Goal: Task Accomplishment & Management: Use online tool/utility

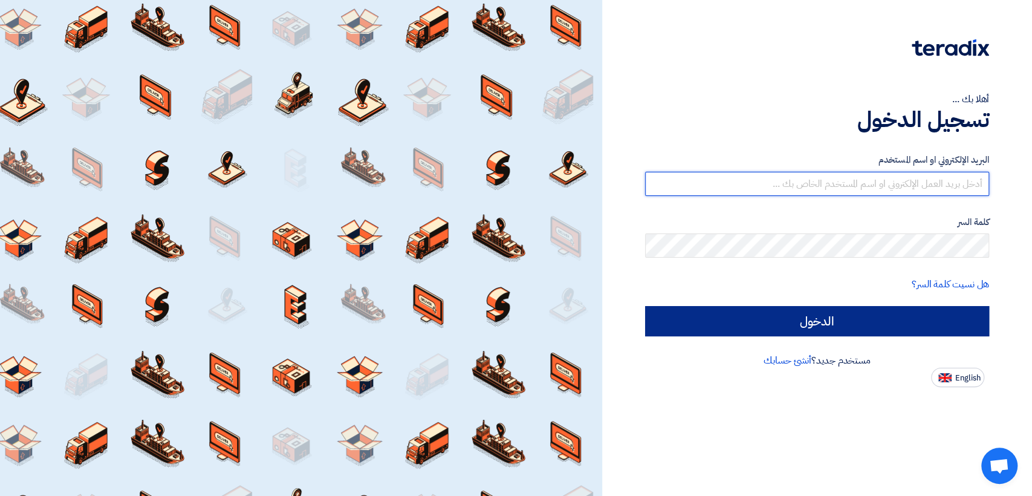
type input "[EMAIL_ADDRESS][DOMAIN_NAME]"
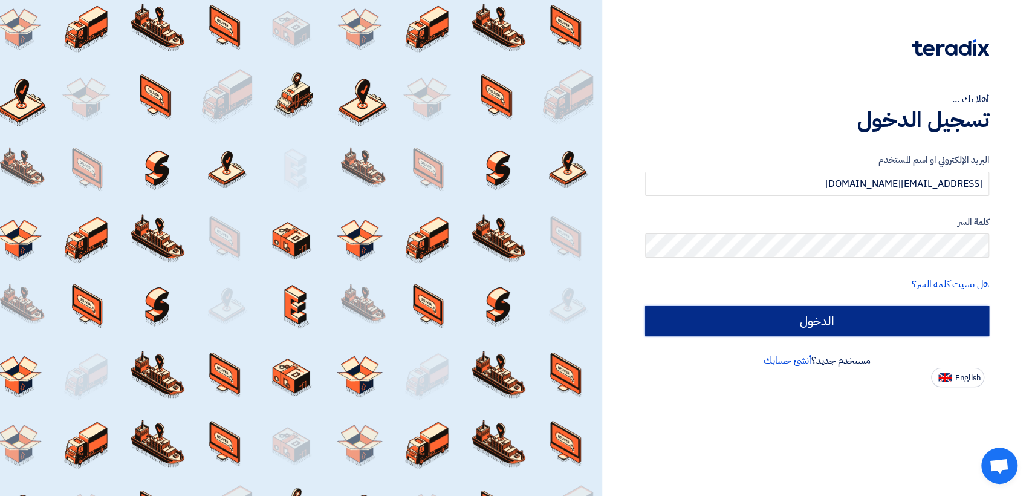
click at [717, 310] on input "الدخول" at bounding box center [817, 321] width 344 height 30
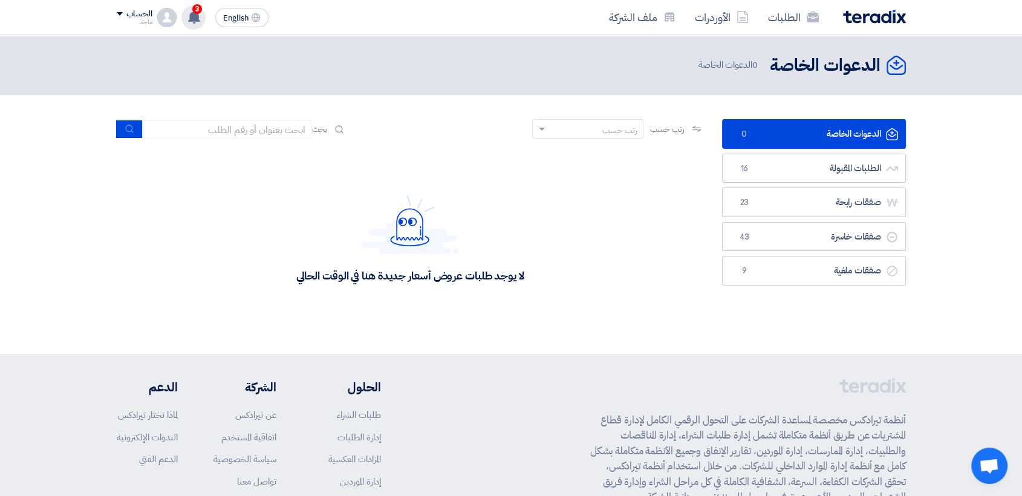
click at [199, 8] on span "3" at bounding box center [197, 9] width 10 height 10
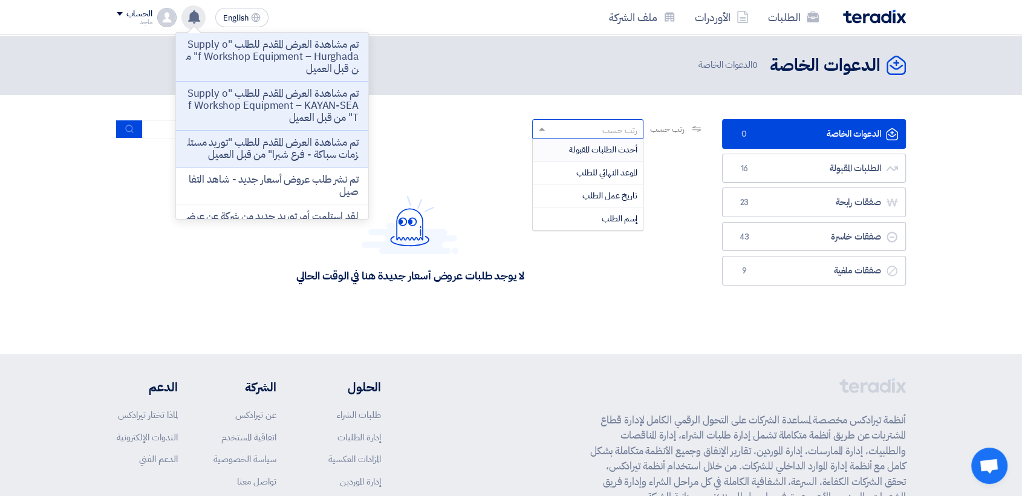
click at [554, 119] on div "رتب حسب" at bounding box center [587, 128] width 111 height 19
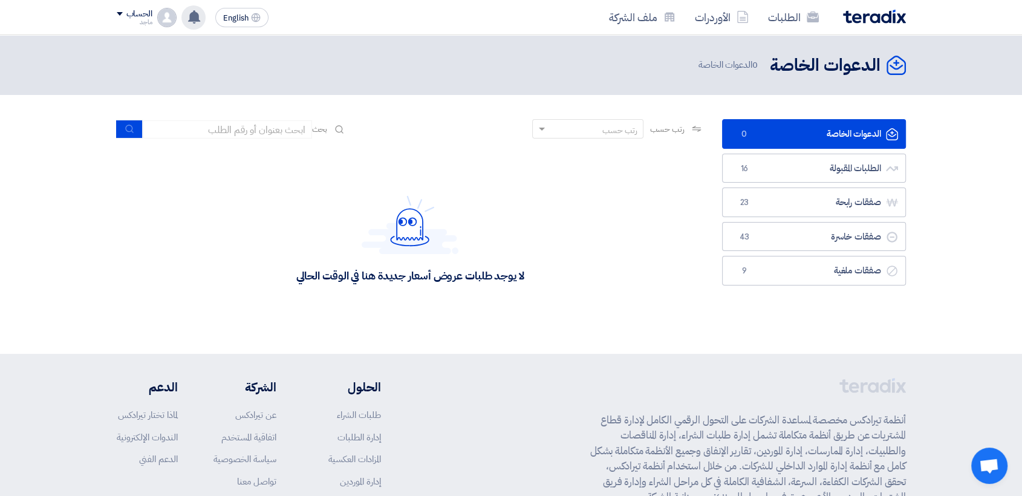
click at [198, 6] on div "تم مشاهدة العرض المقدم للطلب "Supply of Workshop Equipment – Hurghada" من قبل ا…" at bounding box center [193, 17] width 24 height 24
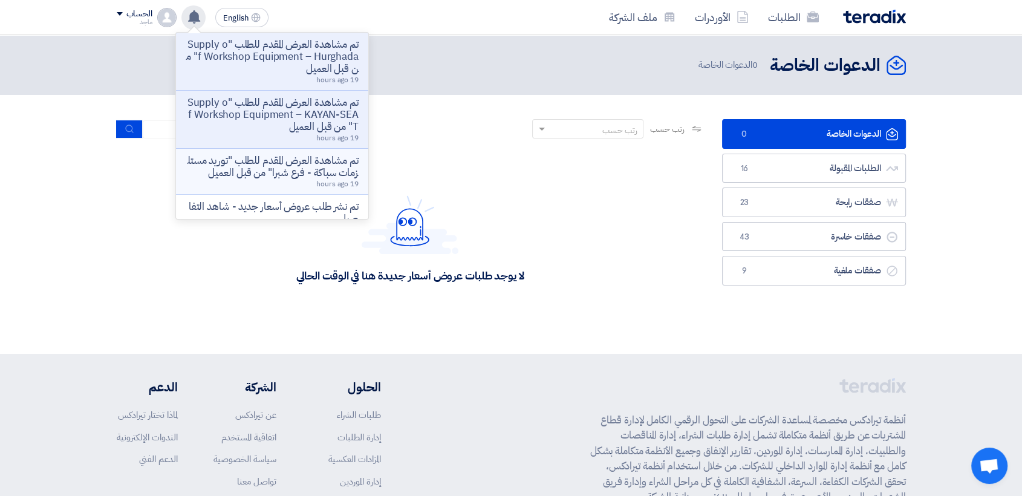
click at [262, 155] on p "تم مشاهدة العرض المقدم للطلب "توريد مستلزمات سباكة - فرع شبرا" من قبل العميل" at bounding box center [272, 167] width 173 height 24
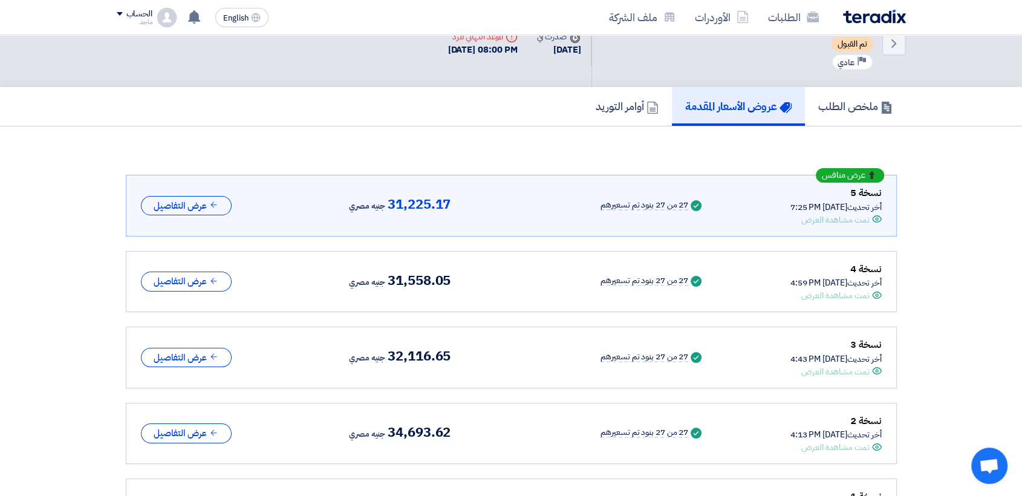
scroll to position [45, 0]
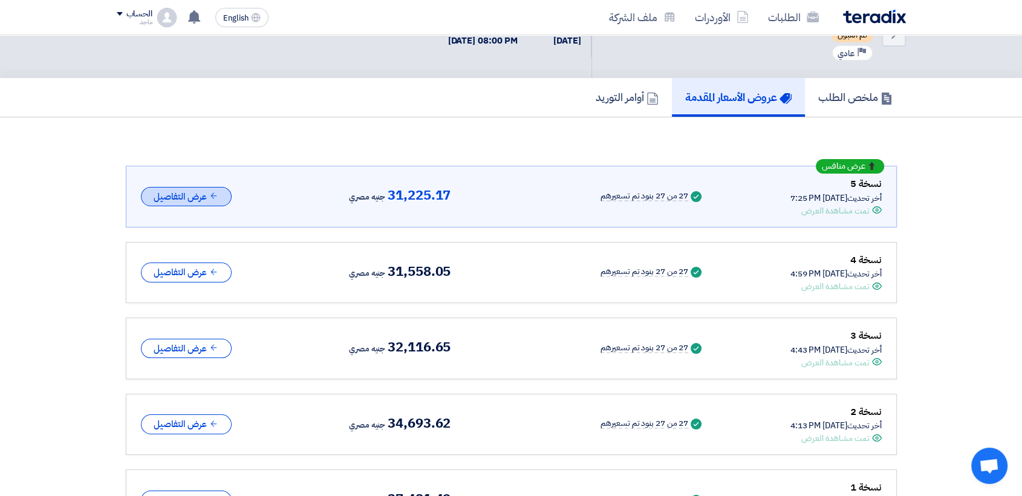
click at [186, 203] on button "عرض التفاصيل" at bounding box center [186, 197] width 91 height 20
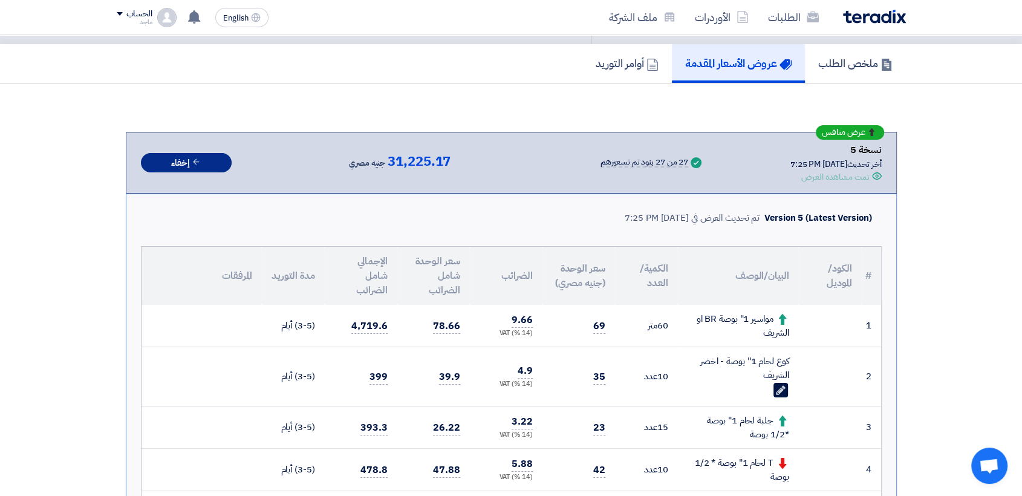
scroll to position [0, 0]
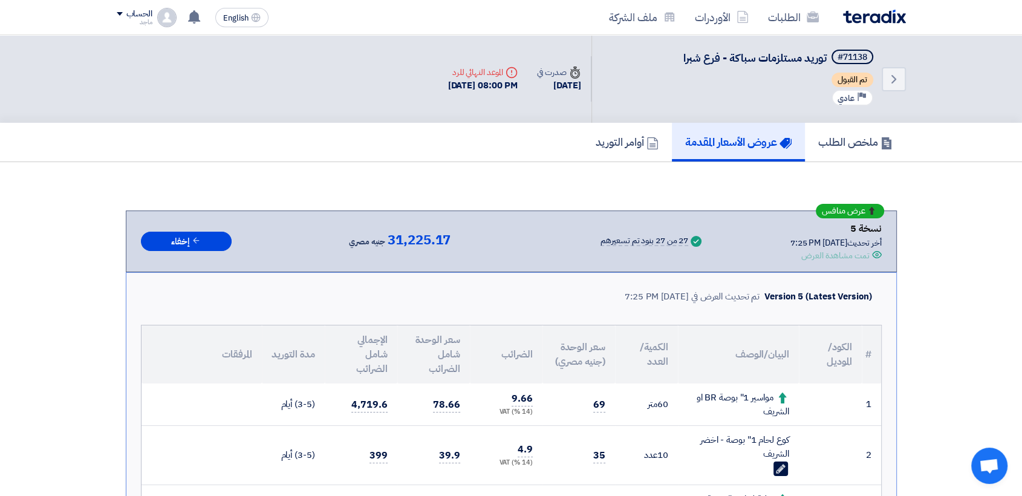
click at [727, 284] on div "Version 5 (Latest Version) تم تحديث العرض في [DATE] 7:25 PM" at bounding box center [511, 296] width 741 height 28
click at [671, 290] on div "تم تحديث العرض في [DATE] 7:25 PM" at bounding box center [692, 297] width 135 height 14
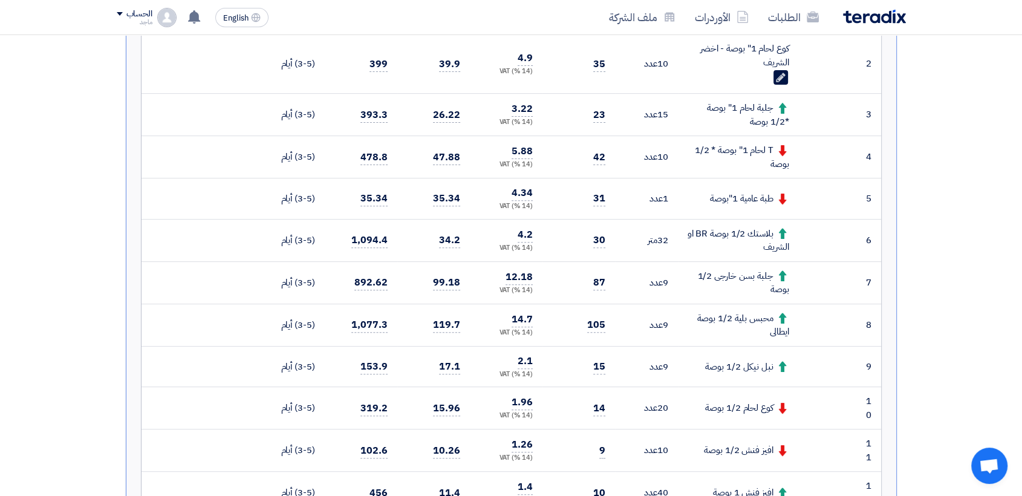
scroll to position [479, 0]
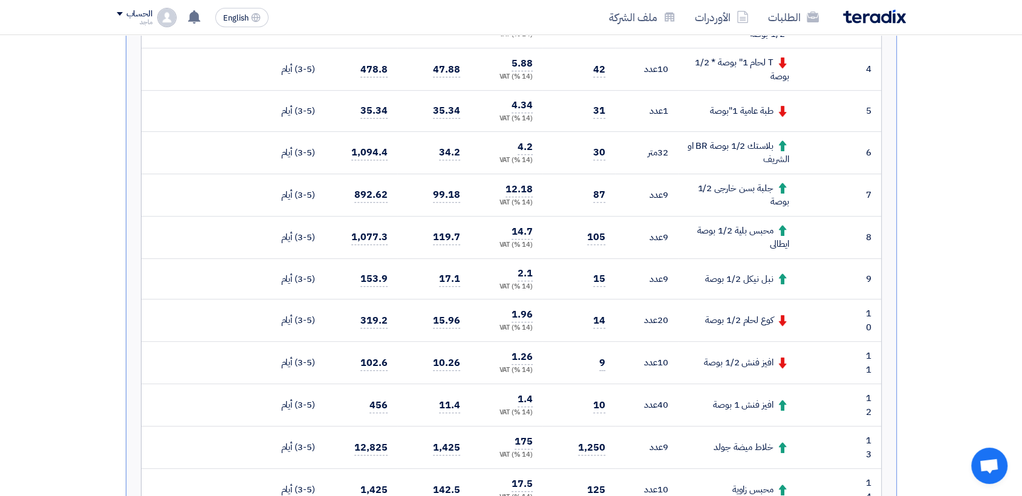
click at [480, 323] on div "(14 %) VAT" at bounding box center [506, 328] width 53 height 10
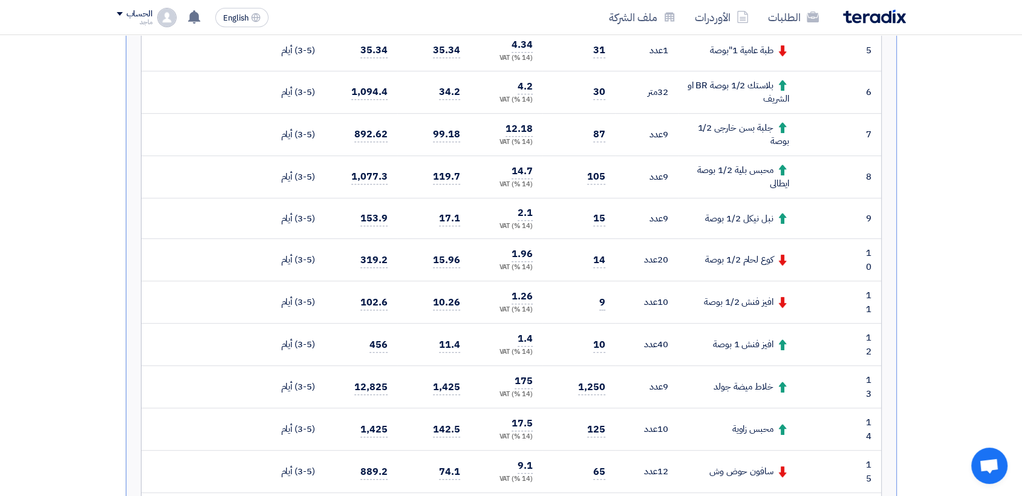
scroll to position [621, 0]
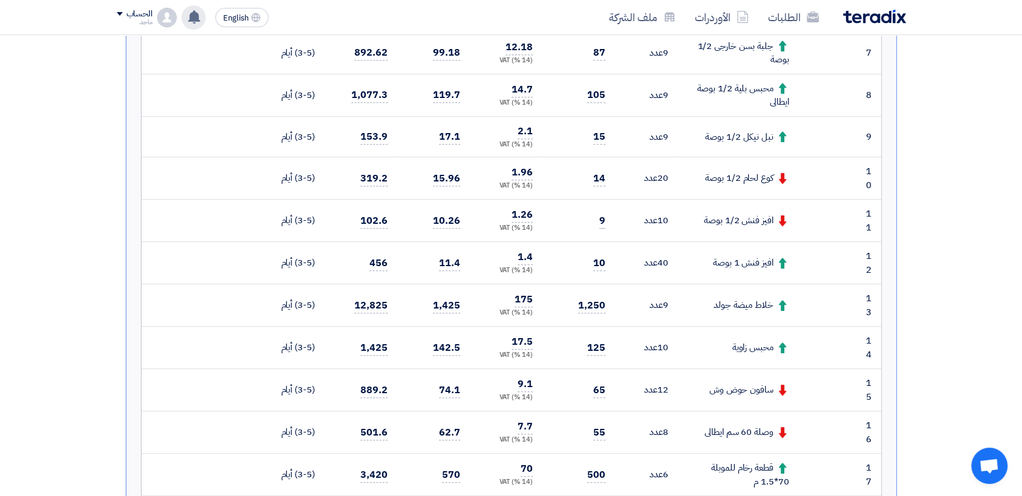
click at [194, 16] on use at bounding box center [194, 16] width 12 height 13
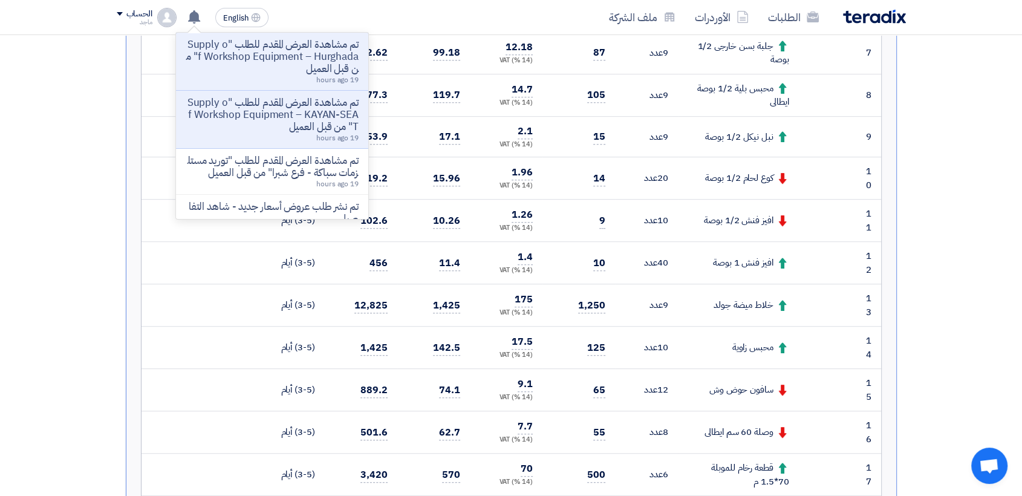
drag, startPoint x: 194, startPoint y: 16, endPoint x: 249, endPoint y: 80, distance: 84.5
click at [206, 30] on div "تم مشاهدة العرض المقدم للطلب "Supply of Workshop Equipment – Hurghada" من قبل ا…" at bounding box center [193, 17] width 24 height 24
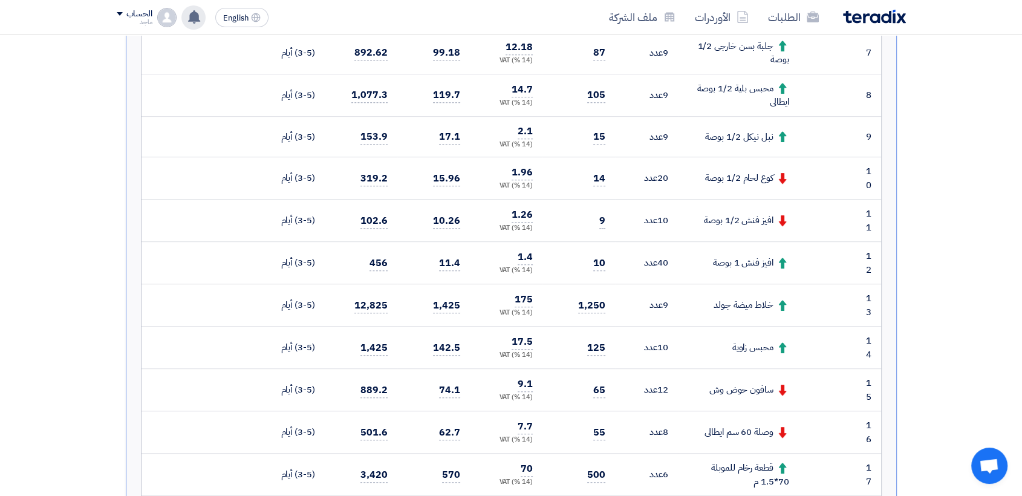
click at [182, 20] on div "تم مشاهدة العرض المقدم للطلب "Supply of Workshop Equipment – Hurghada" من قبل ا…" at bounding box center [193, 17] width 24 height 24
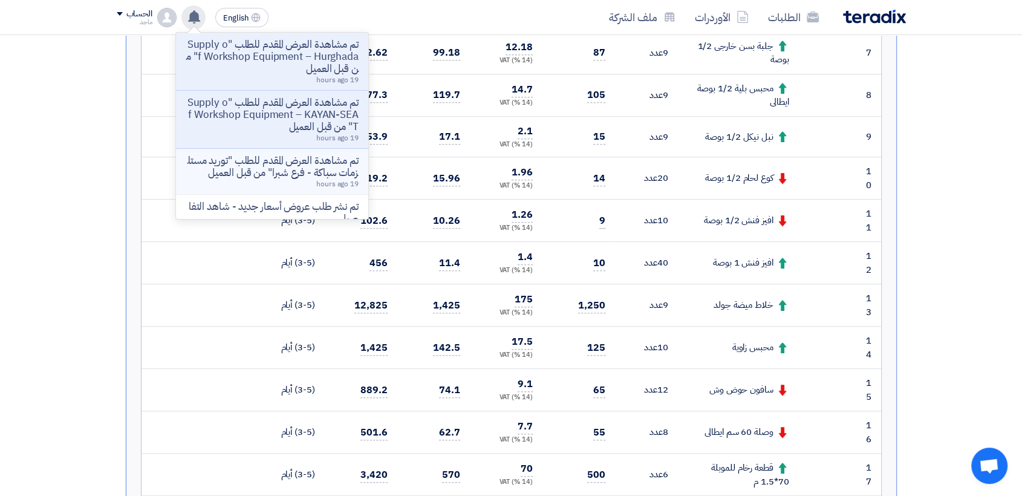
click at [242, 149] on li "تم مشاهدة العرض المقدم للطلب "توريد مستلزمات سباكة - فرع شبرا" من قبل العميل 19…" at bounding box center [272, 172] width 192 height 46
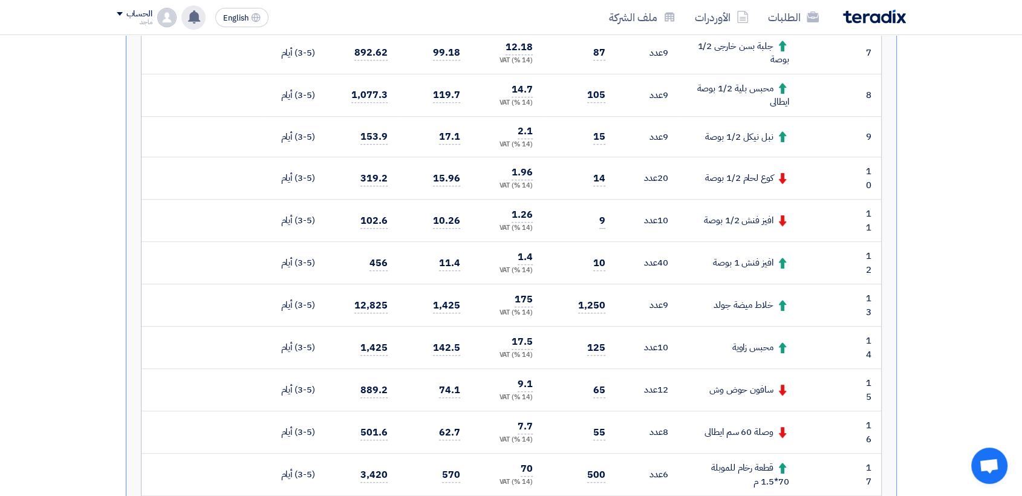
click at [193, 21] on use at bounding box center [194, 16] width 12 height 13
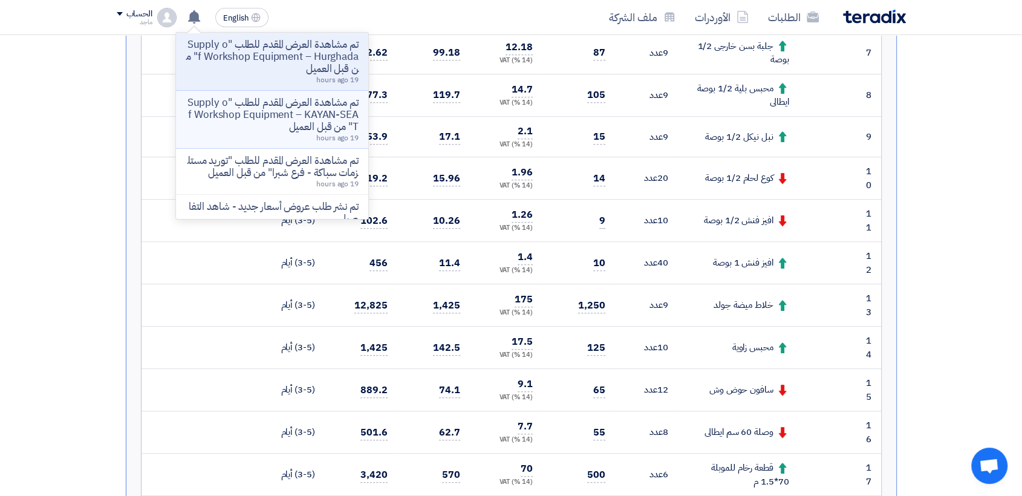
click at [243, 102] on p "تم مشاهدة العرض المقدم للطلب "Supply of Workshop Equipment – KAYAN-SEAT" من قبل…" at bounding box center [272, 115] width 173 height 36
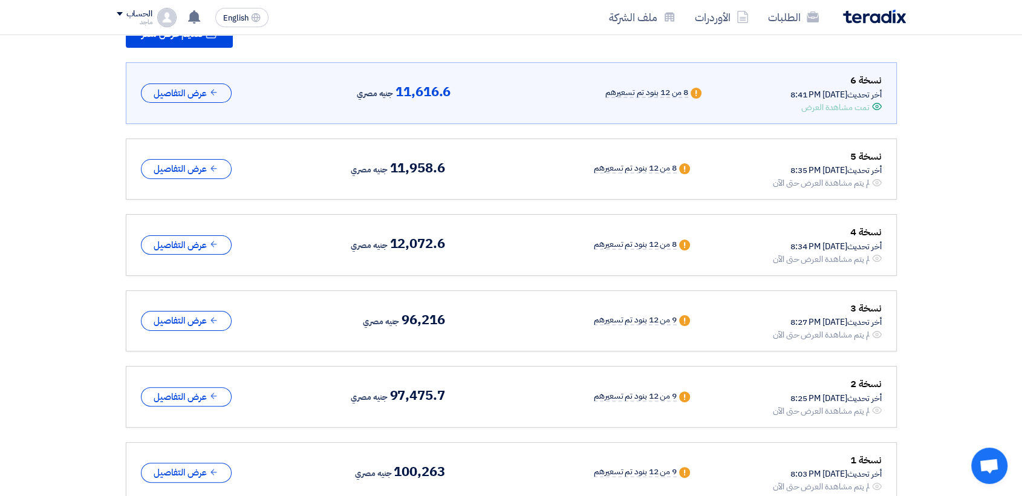
scroll to position [207, 0]
click at [195, 97] on button "عرض التفاصيل" at bounding box center [186, 93] width 91 height 20
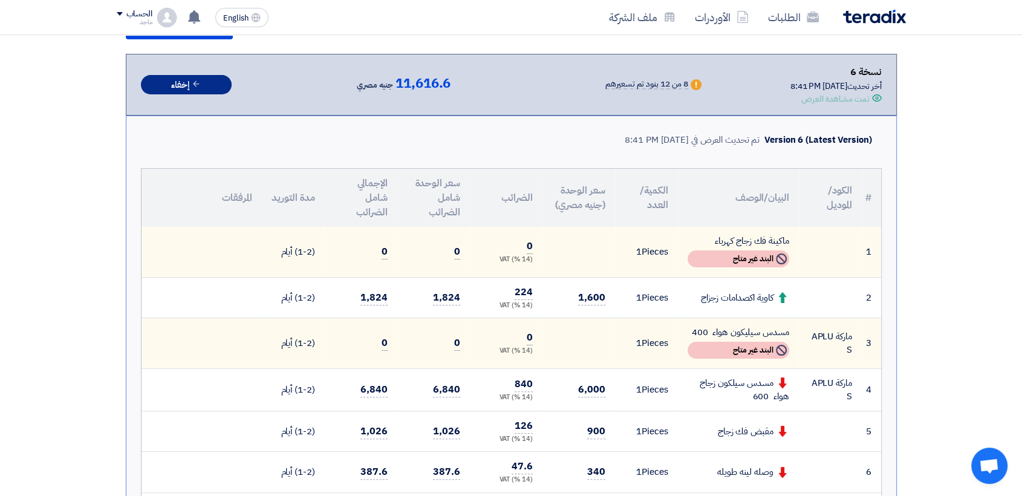
scroll to position [136, 0]
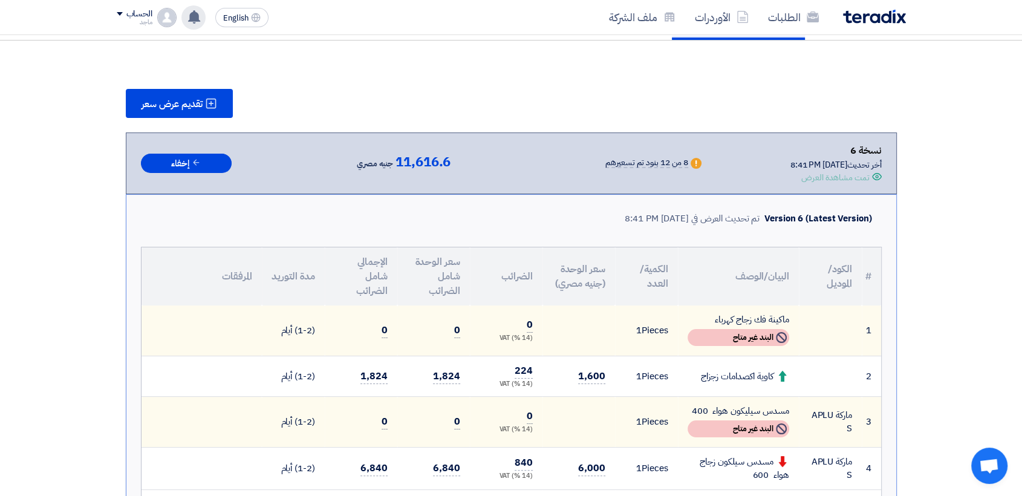
click at [192, 22] on icon at bounding box center [193, 16] width 13 height 13
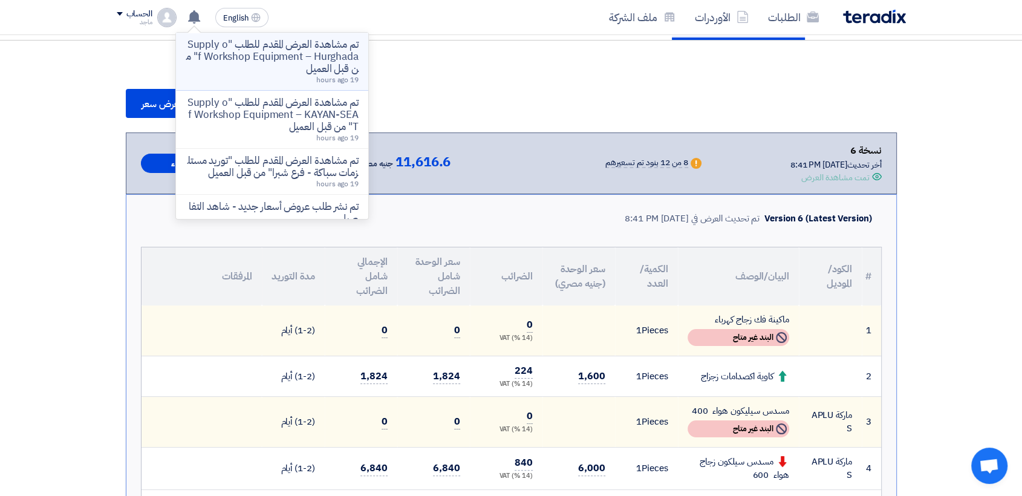
click at [229, 49] on p "تم مشاهدة العرض المقدم للطلب "Supply of Workshop Equipment – Hurghada" من قبل ا…" at bounding box center [272, 57] width 173 height 36
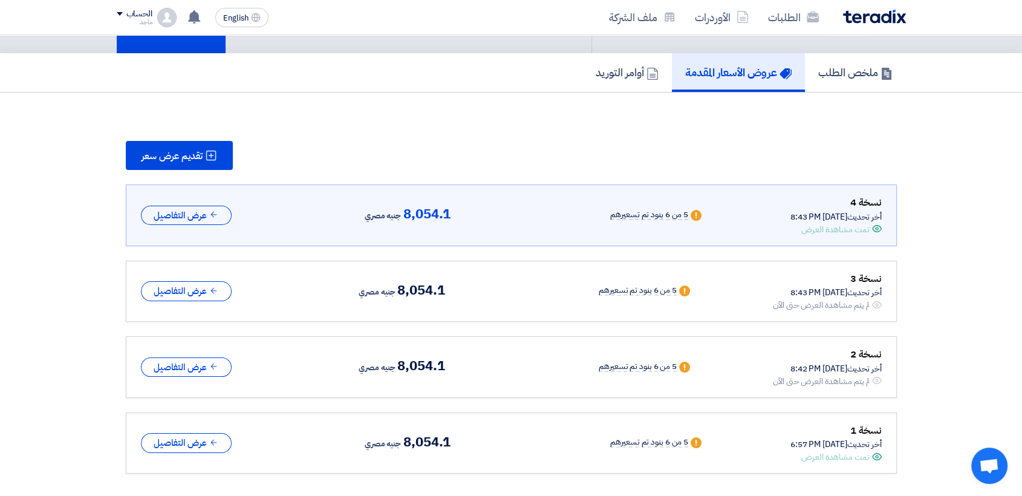
scroll to position [94, 0]
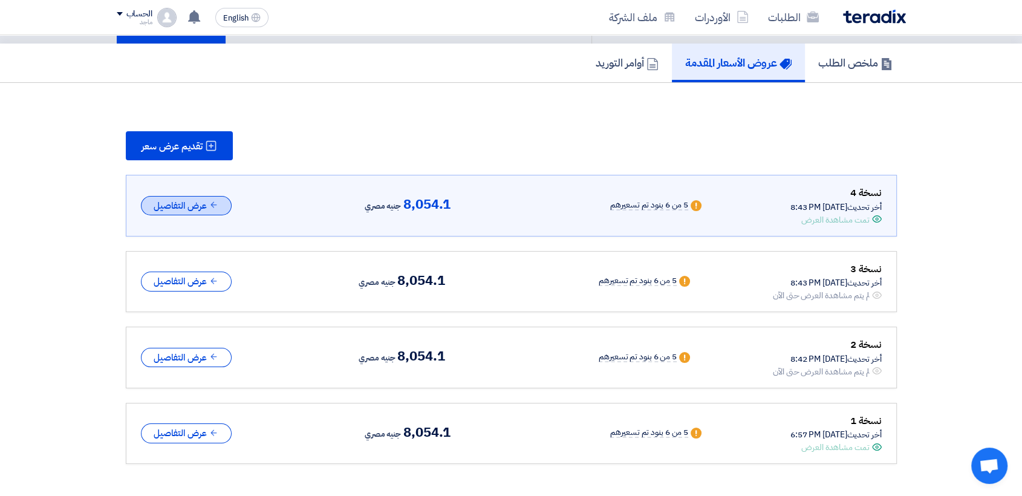
click at [197, 207] on button "عرض التفاصيل" at bounding box center [186, 206] width 91 height 20
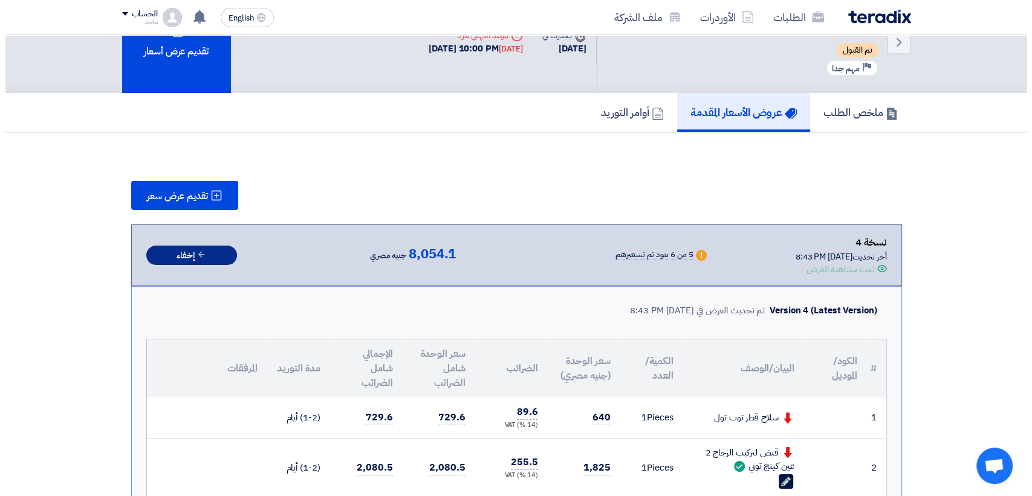
scroll to position [24, 0]
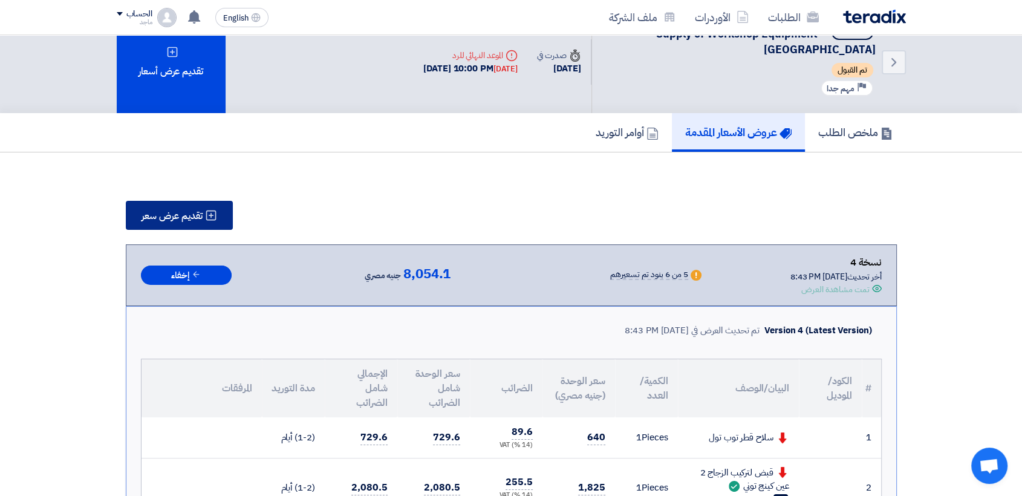
click at [167, 227] on button "تقديم عرض سعر" at bounding box center [179, 215] width 107 height 29
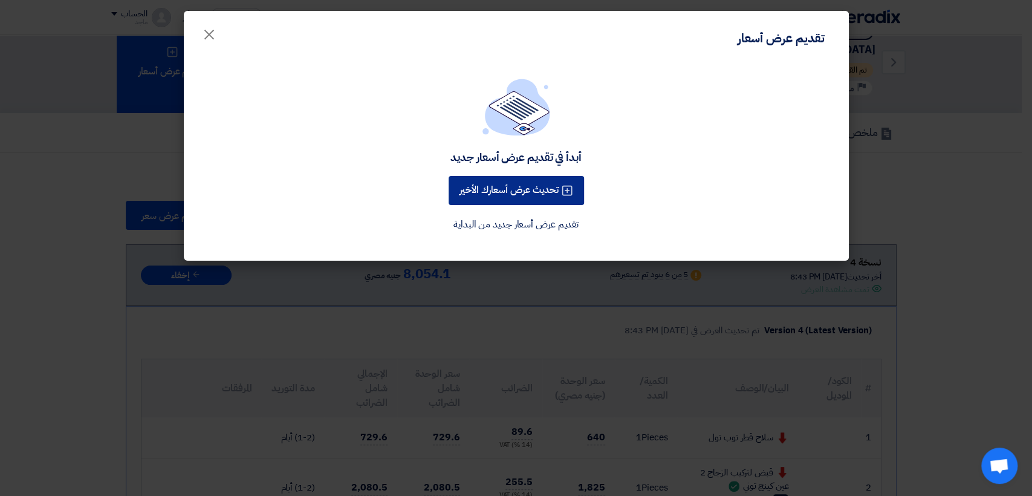
click at [467, 200] on button "تحديث عرض أسعارك الأخير" at bounding box center [516, 190] width 135 height 29
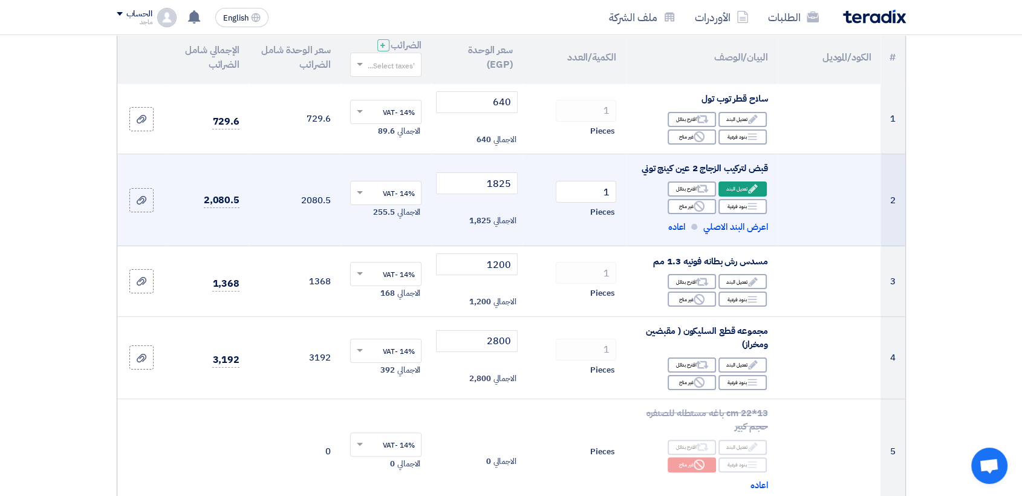
scroll to position [140, 0]
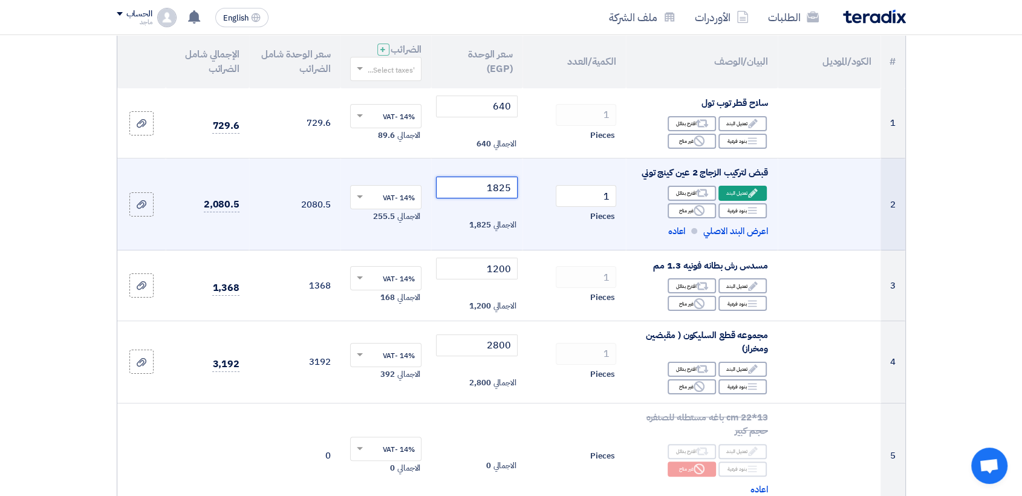
click at [464, 189] on input "1825" at bounding box center [477, 188] width 82 height 22
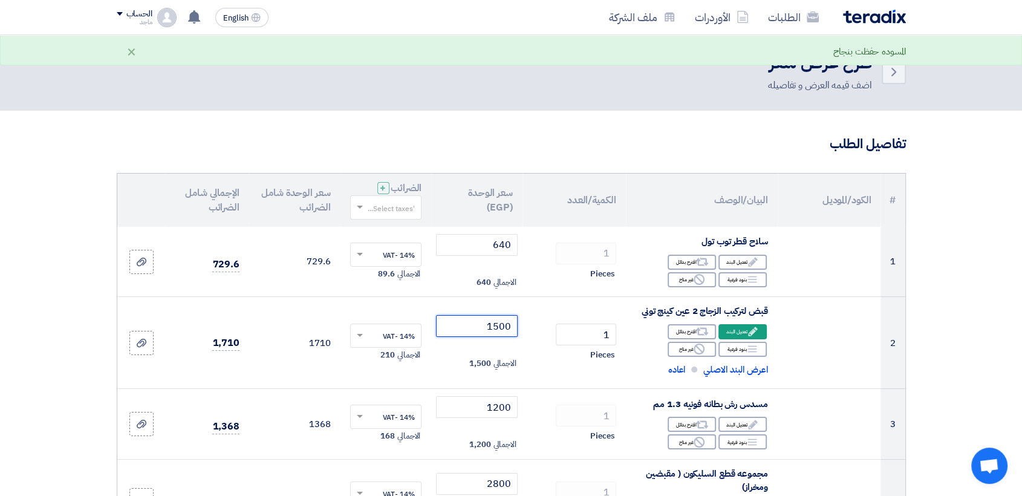
scroll to position [0, 0]
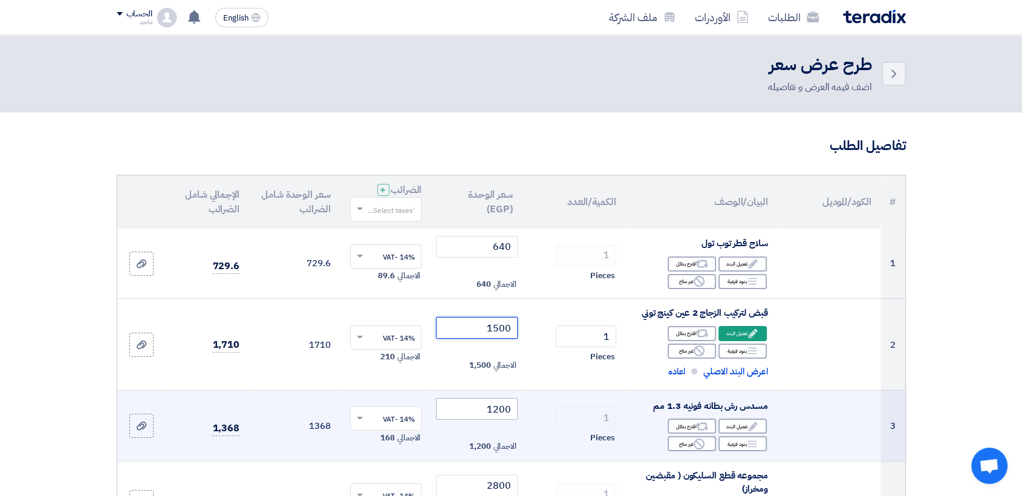
type input "1500"
click at [475, 402] on input "1200" at bounding box center [477, 409] width 82 height 22
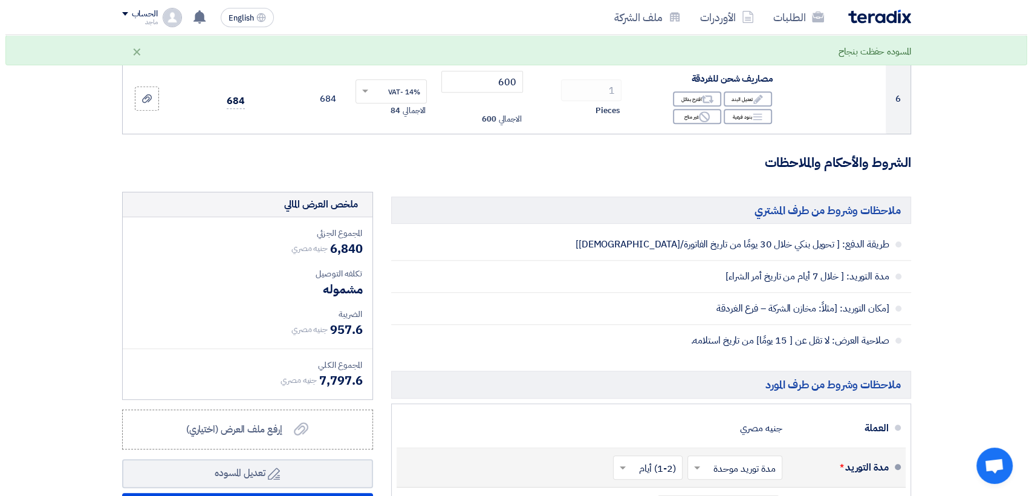
scroll to position [642, 0]
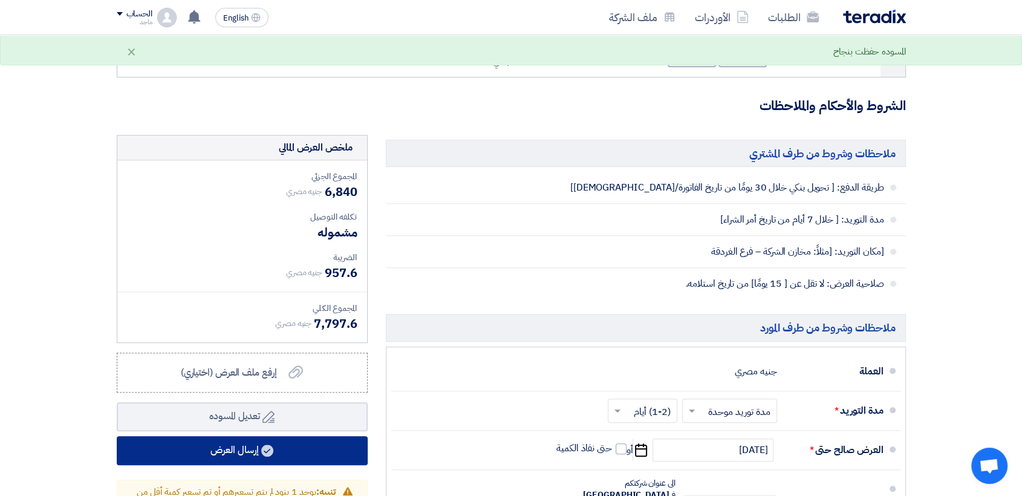
type input "1300"
click at [280, 457] on button "إرسال العرض" at bounding box center [242, 450] width 251 height 29
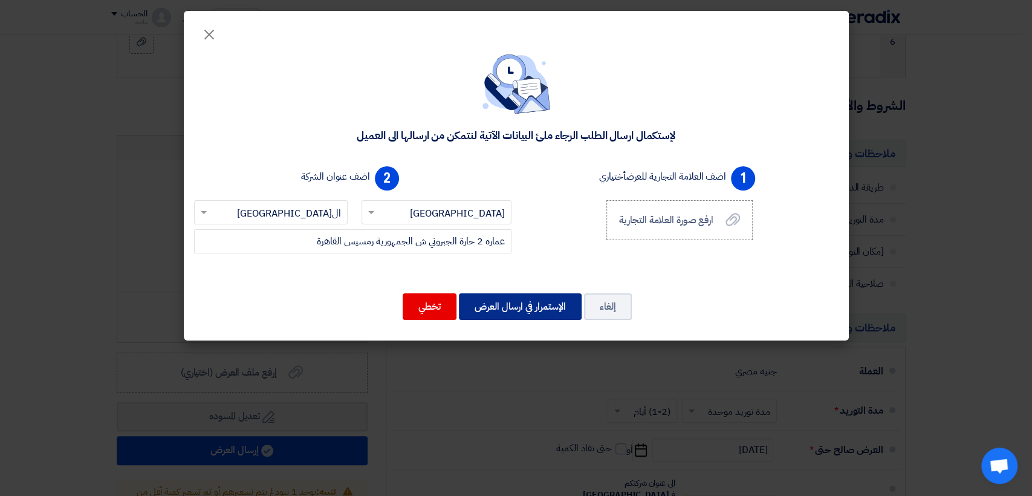
click at [474, 319] on button "الإستمرار في ارسال العرض" at bounding box center [520, 306] width 123 height 27
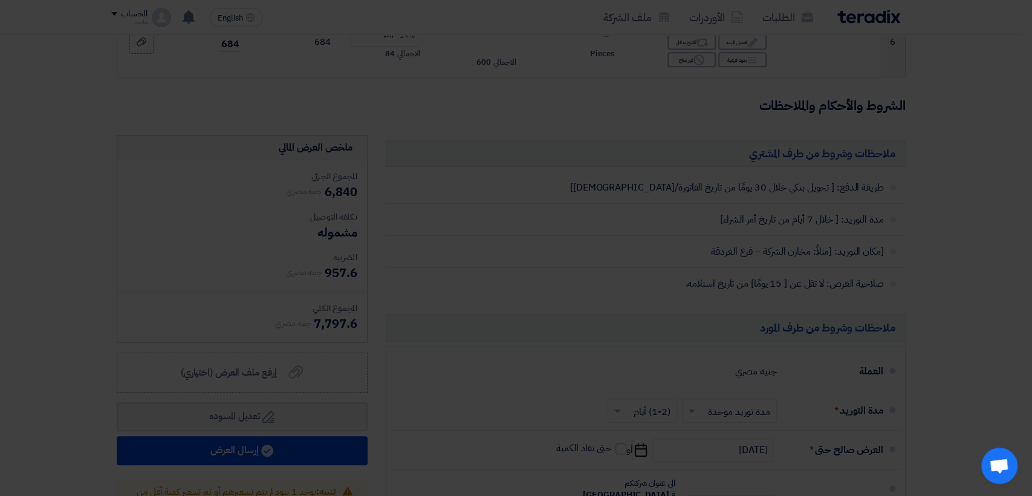
click at [474, 319] on body "الطلبات الأوردرات ملف الشركة English EN تم مشاهدة العرض المقدم للطلب "Supply of…" at bounding box center [516, 196] width 1032 height 1677
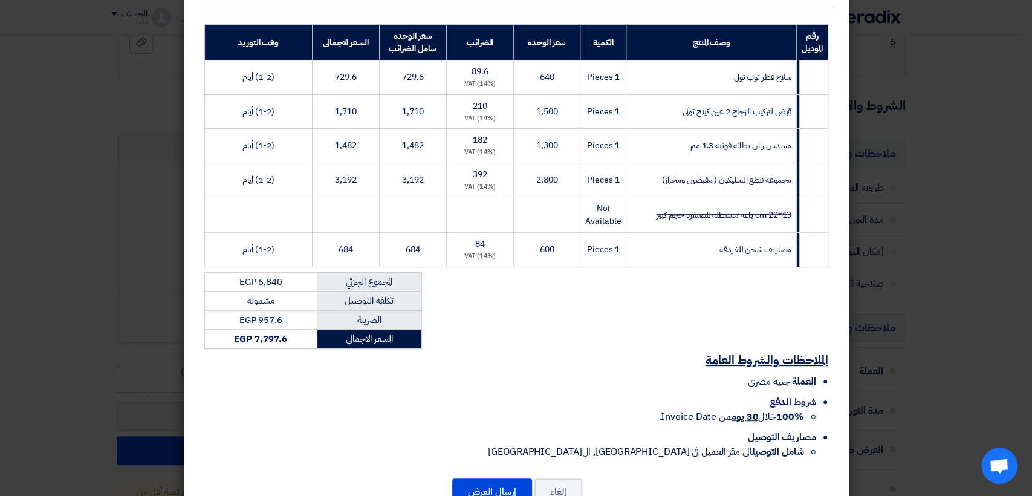
scroll to position [208, 0]
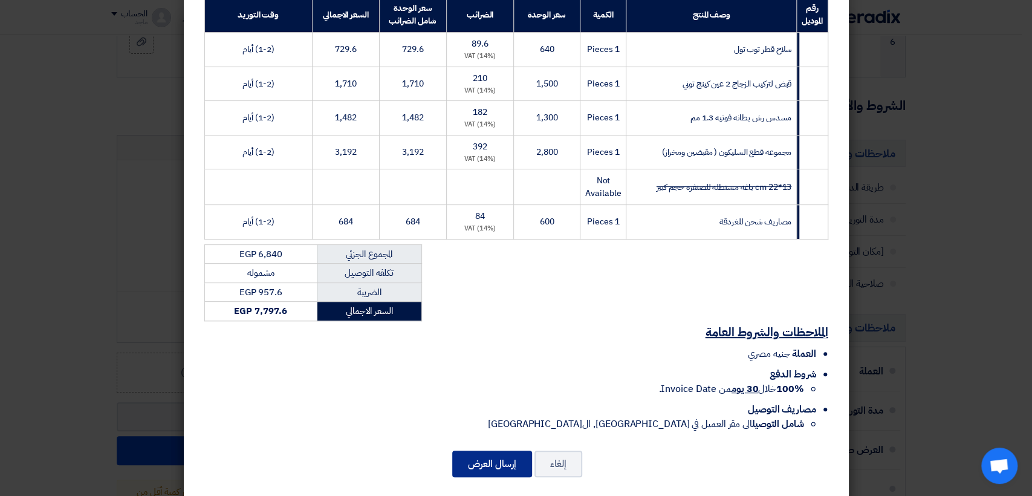
click at [464, 450] on button "إرسال العرض" at bounding box center [492, 463] width 80 height 27
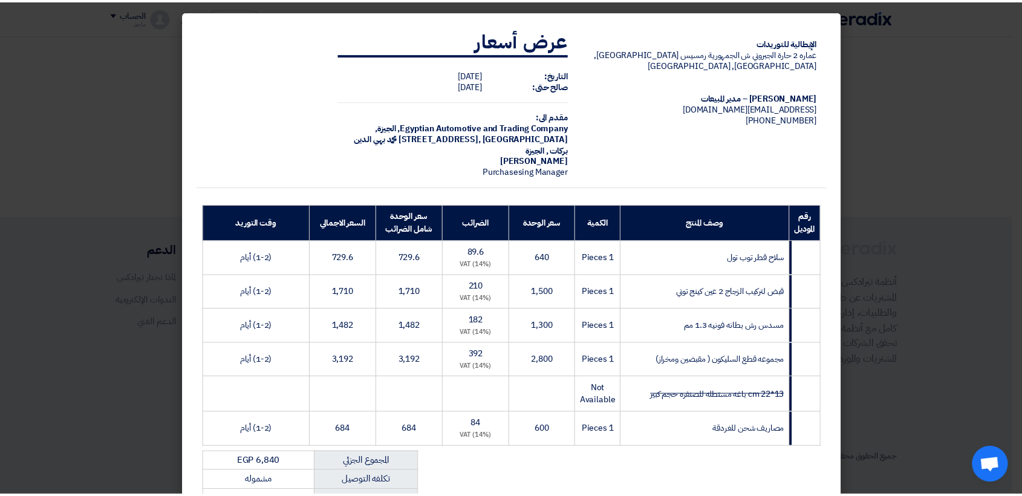
scroll to position [0, 0]
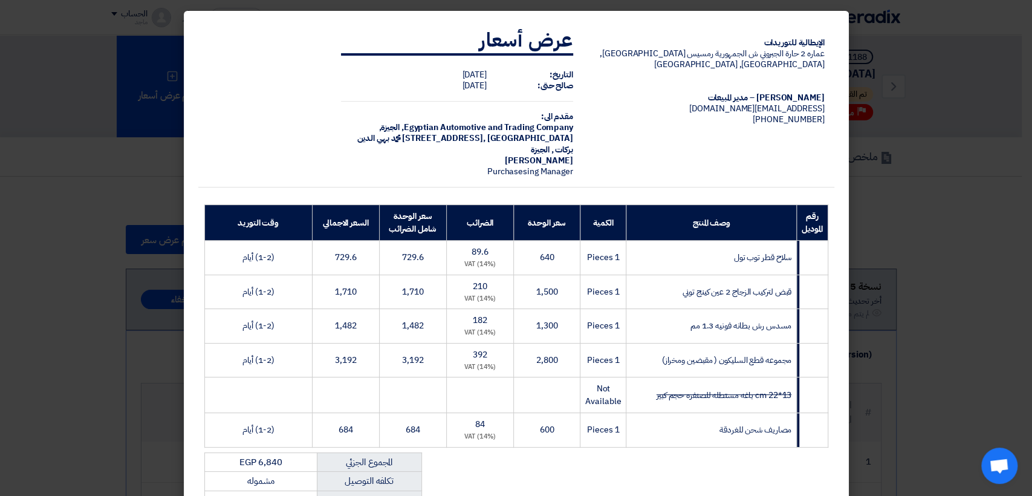
click at [976, 299] on modal-container "الإيطالية للتوريدات عماره 2 حارة الجبروني ش الجمهورية رمسيس ال[GEOGRAPHIC_DATA]…" at bounding box center [516, 248] width 1032 height 496
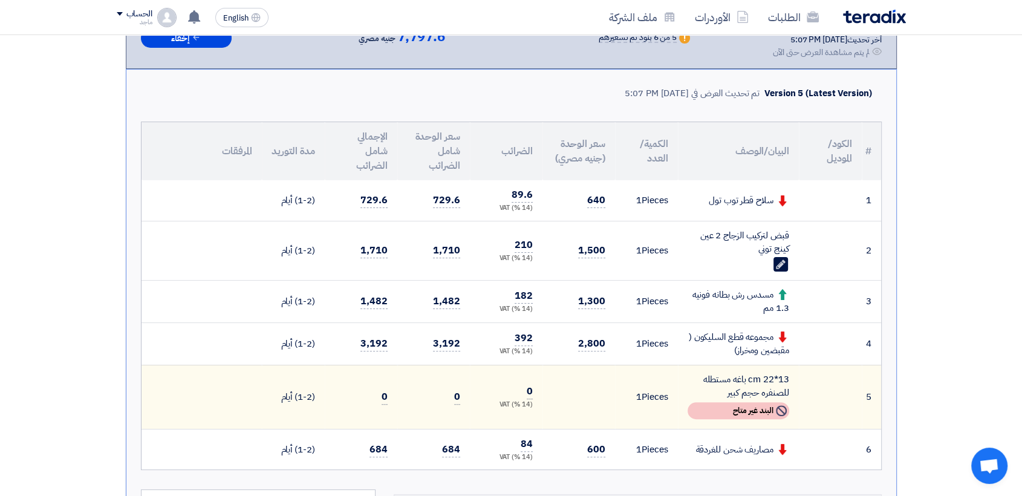
scroll to position [273, 0]
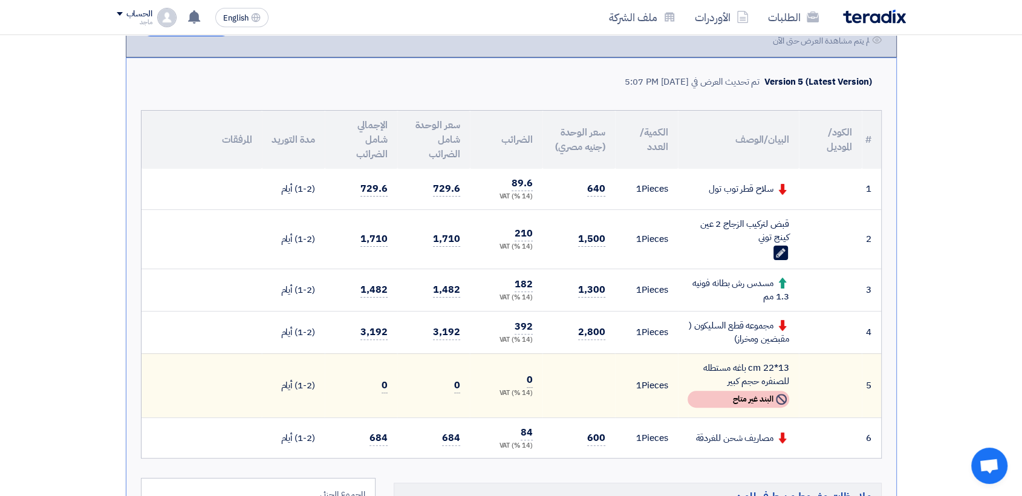
click at [724, 236] on div "قبض لتركيب الزجاج 2 عين كينج توني" at bounding box center [739, 230] width 102 height 27
click at [770, 242] on div "قبض لتركيب الزجاج 2 عين كينج توني" at bounding box center [739, 230] width 102 height 27
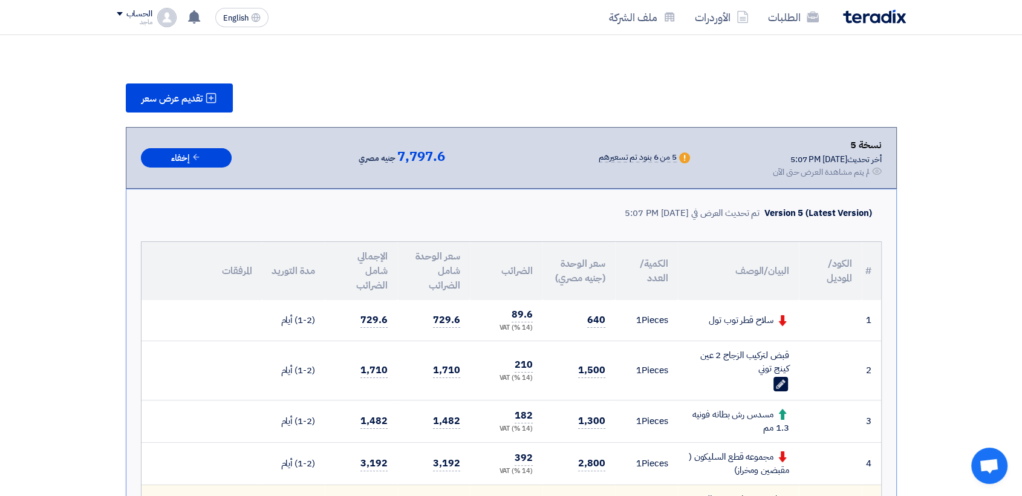
scroll to position [0, 0]
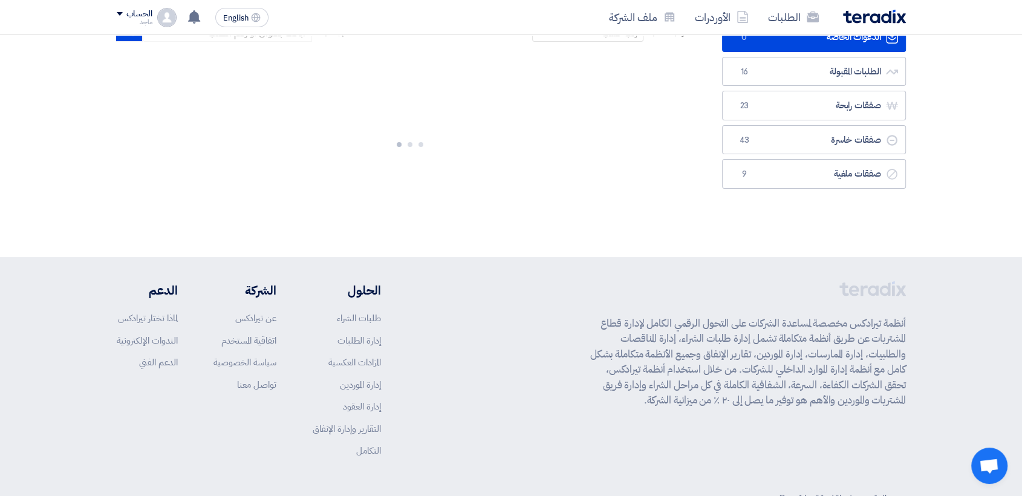
scroll to position [93, 0]
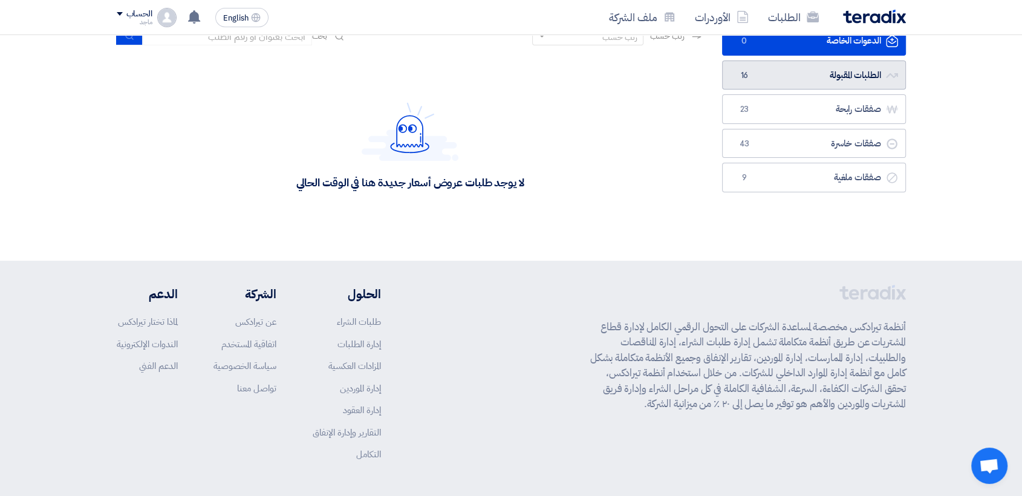
click at [792, 83] on link "الطلبات المقبولة الطلبات المقبولة 16" at bounding box center [814, 75] width 184 height 30
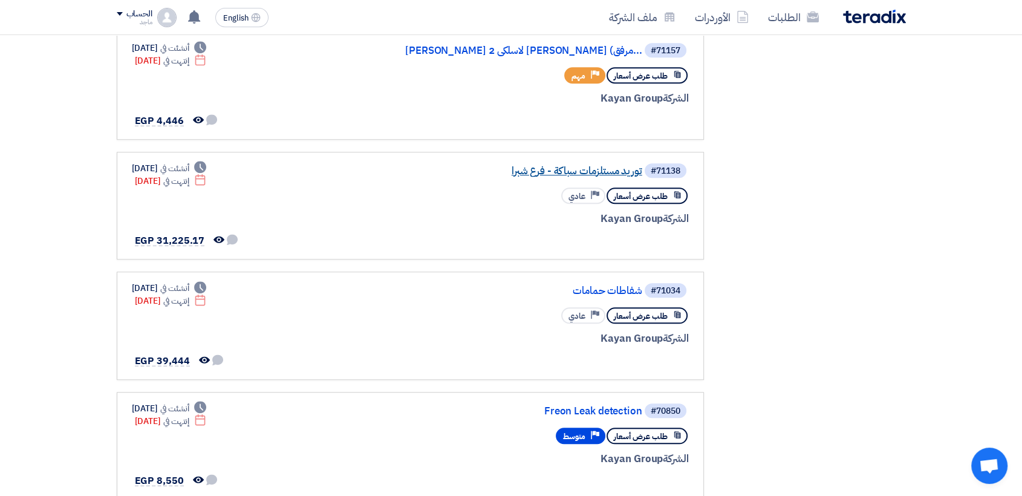
scroll to position [854, 0]
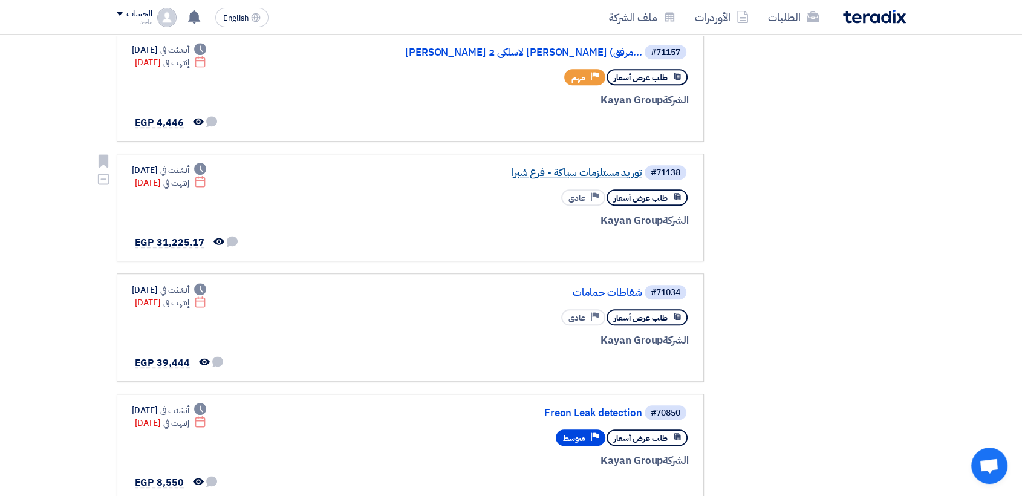
click at [566, 167] on link "توريد مستلزمات سباكة - فرع شبرا" at bounding box center [521, 172] width 242 height 11
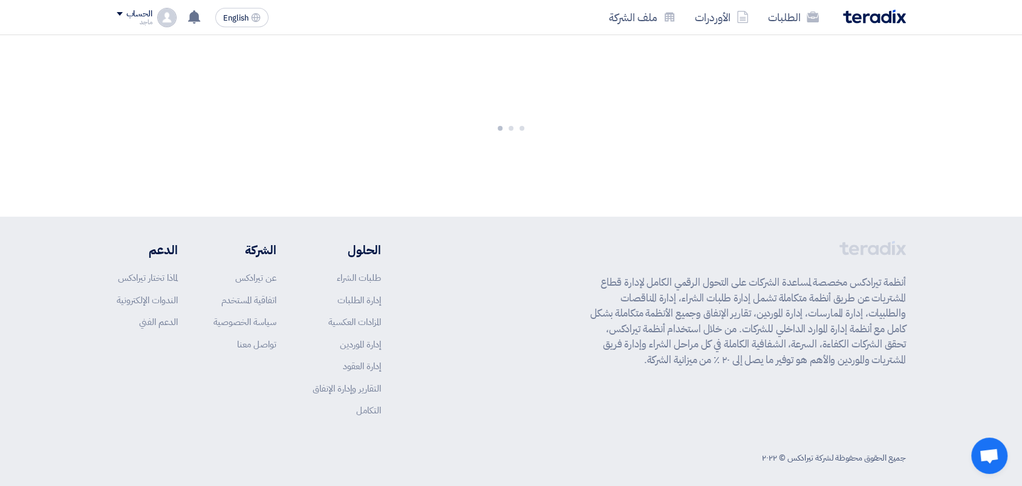
click at [566, 153] on div at bounding box center [511, 125] width 1022 height 181
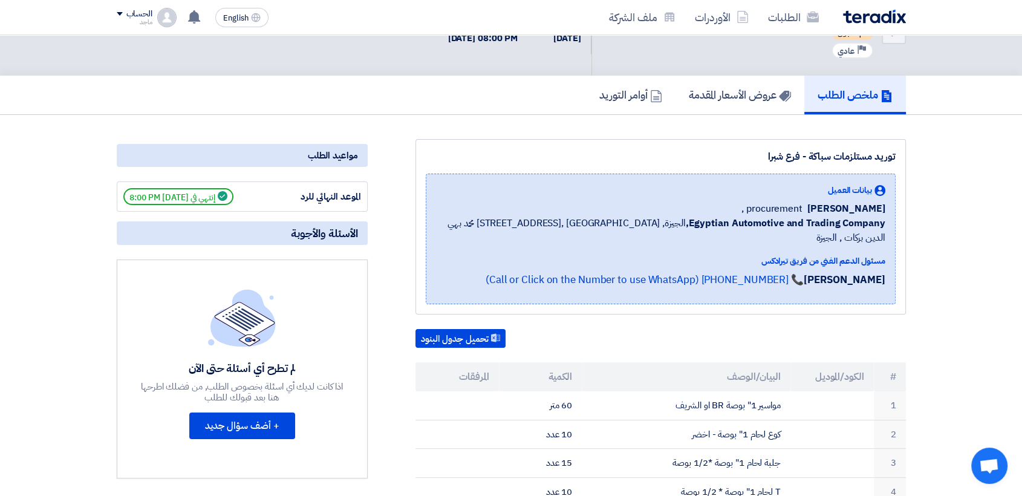
scroll to position [28, 0]
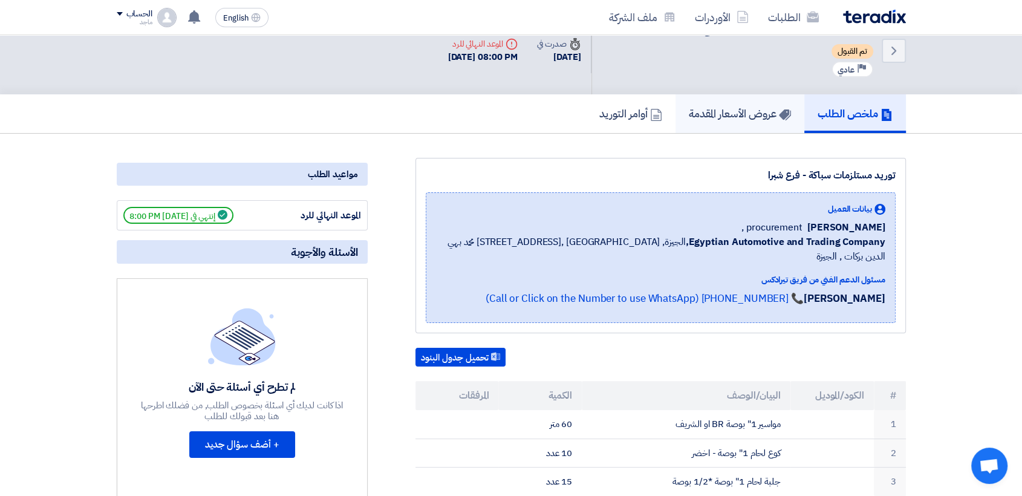
click at [713, 106] on h5 "عروض الأسعار المقدمة" at bounding box center [740, 113] width 102 height 14
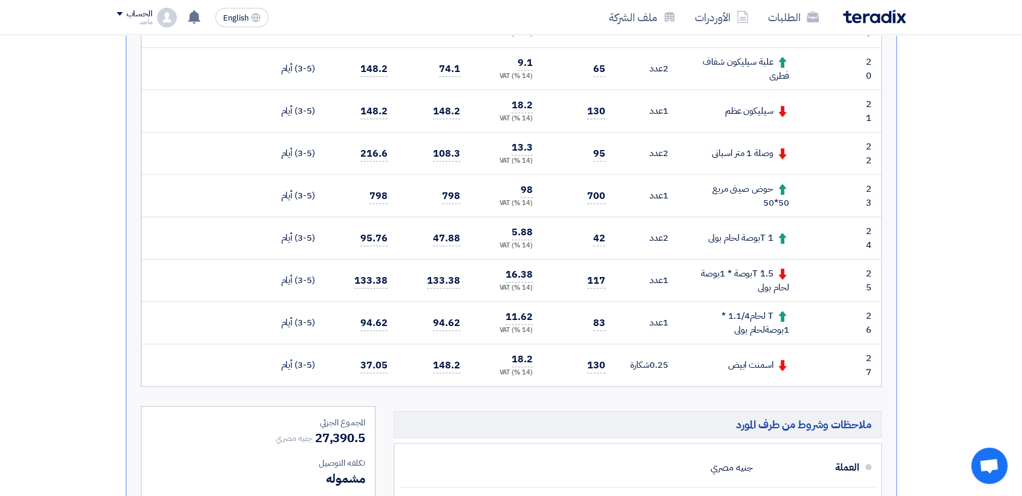
scroll to position [1156, 0]
